Goal: Find specific page/section: Find specific page/section

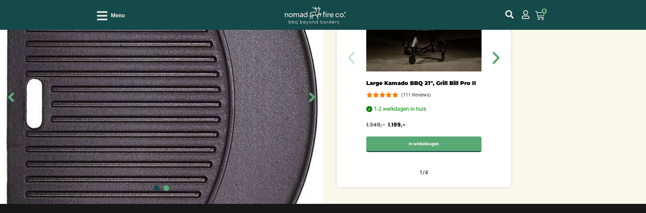
scroll to position [339, 0]
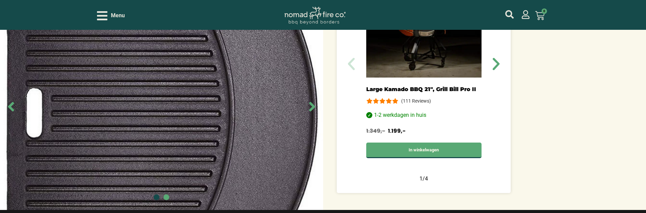
scroll to position [336, 0]
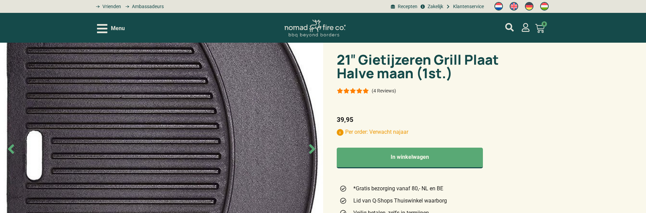
click at [212, 189] on img at bounding box center [161, 149] width 323 height 213
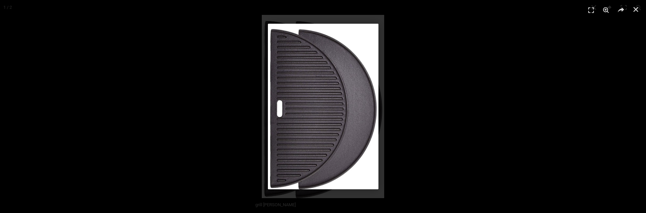
click at [538, 42] on div "1 / 1" at bounding box center [323, 107] width 598 height 166
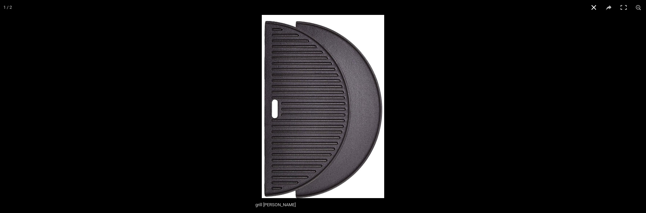
click at [592, 7] on button "Close (Esc)" at bounding box center [593, 7] width 15 height 15
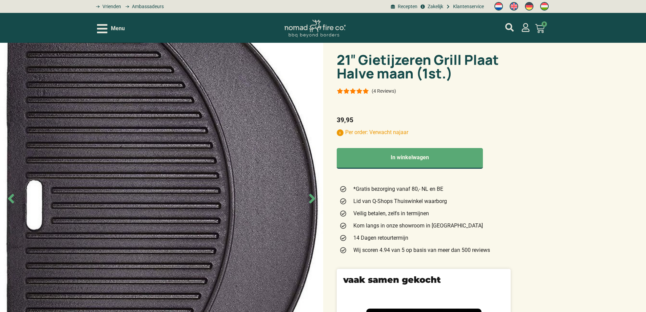
drag, startPoint x: 360, startPoint y: 99, endPoint x: 359, endPoint y: 93, distance: 6.8
